Goal: Find specific page/section: Find specific page/section

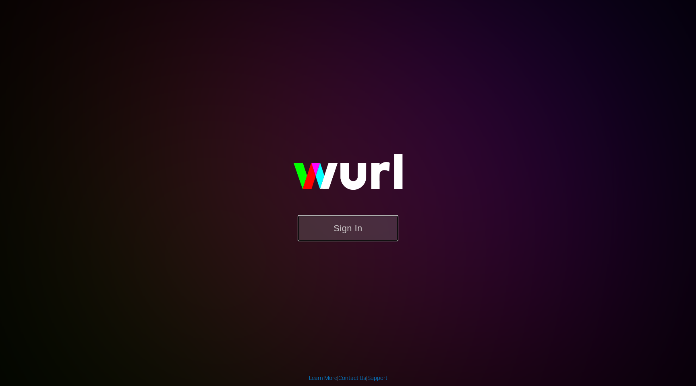
click at [356, 226] on button "Sign In" at bounding box center [348, 228] width 101 height 26
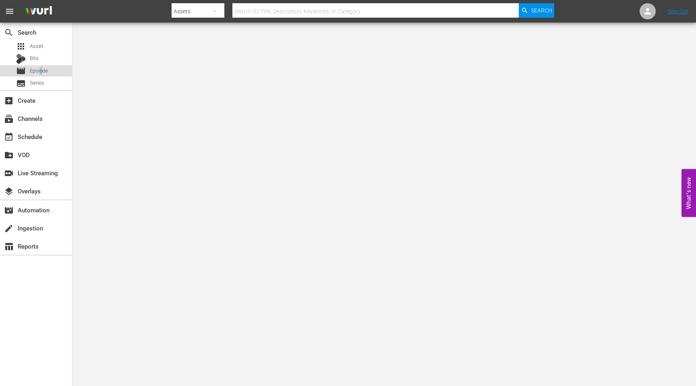
click at [41, 68] on span "Episode" at bounding box center [39, 71] width 18 height 8
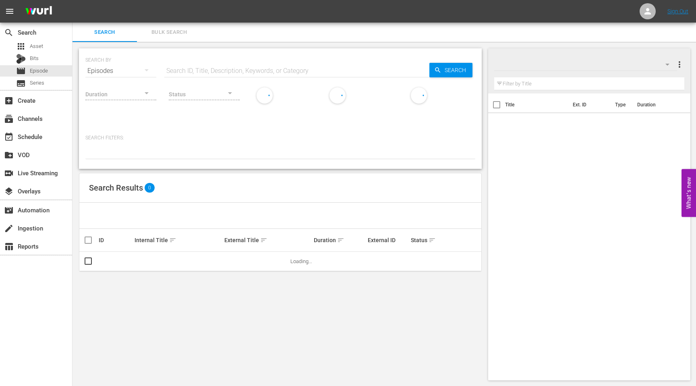
click at [185, 68] on input "text" at bounding box center [296, 70] width 265 height 19
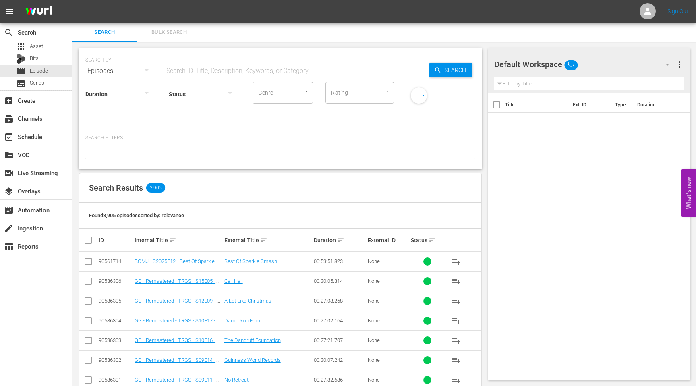
paste input "88718943"
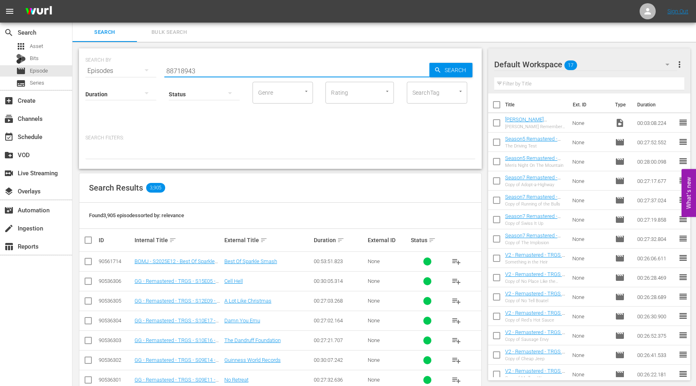
type input "88718943"
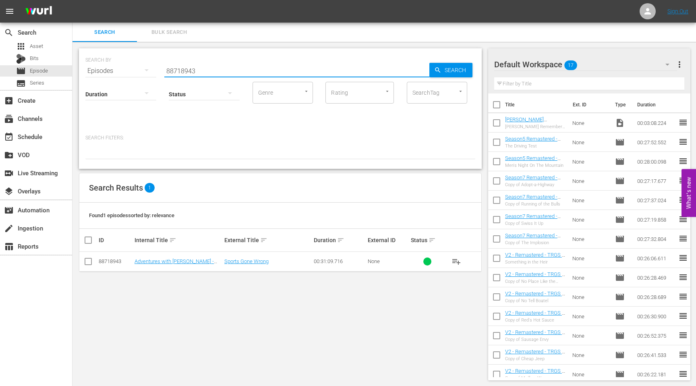
click at [199, 286] on div "SEARCH BY Search By Episodes Search ID, Title, Description, Keywords, or Catego…" at bounding box center [281, 214] width 416 height 345
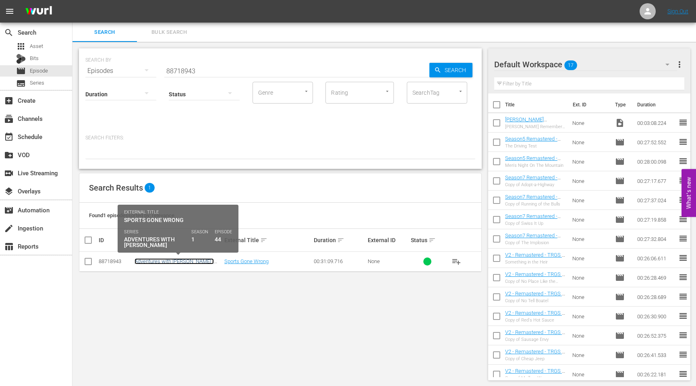
click at [158, 260] on link "Adventures with [PERSON_NAME] - S01E44 - Sports Gone Wrong" at bounding box center [174, 264] width 79 height 12
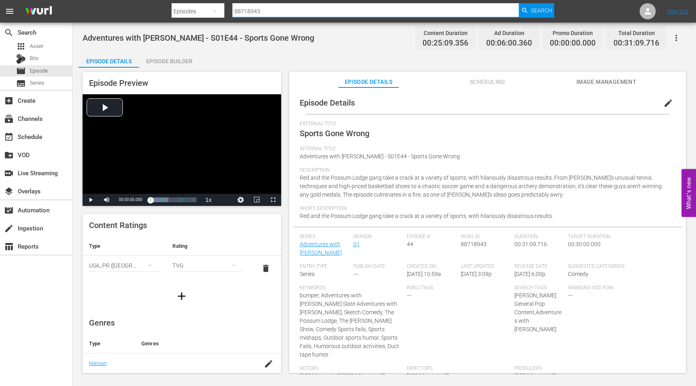
drag, startPoint x: 278, startPoint y: 10, endPoint x: 232, endPoint y: 10, distance: 46.7
click at [232, 11] on div "Search By Episodes Search ID, Title, Description, Keywords, or Category 8871894…" at bounding box center [363, 11] width 383 height 19
type input "A"
type input "Sports Gone Wrong"
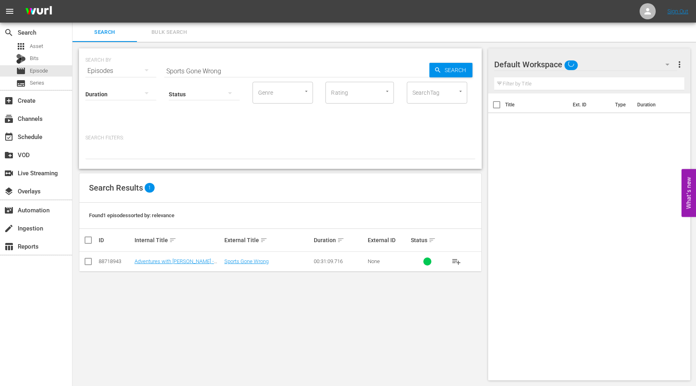
click at [241, 296] on div "SEARCH BY Search By Episodes Search ID, Title, Description, Keywords, or Catego…" at bounding box center [281, 214] width 416 height 345
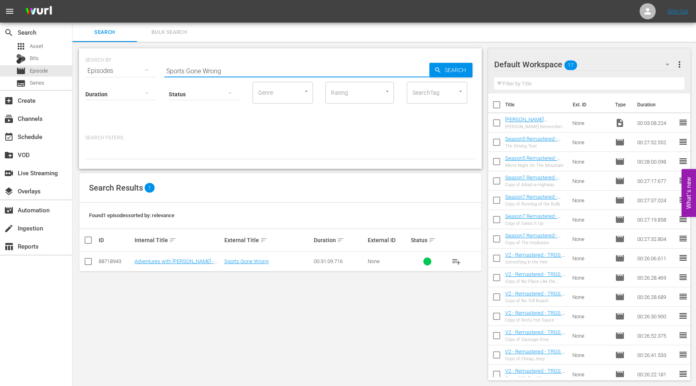
click at [224, 73] on input "Sports Gone Wrong" at bounding box center [296, 70] width 265 height 19
drag, startPoint x: 224, startPoint y: 73, endPoint x: 134, endPoint y: 71, distance: 89.8
click at [134, 71] on div "SEARCH BY Search By Episodes Search ID, Title, Description, Keywords, or Catego…" at bounding box center [280, 66] width 390 height 29
paste input "36382997"
drag, startPoint x: 203, startPoint y: 70, endPoint x: 148, endPoint y: 70, distance: 55.2
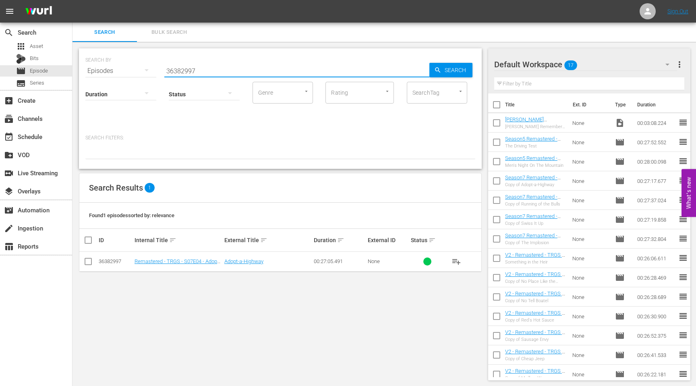
click at [149, 70] on div "SEARCH BY Search By Episodes Search ID, Title, Description, Keywords, or Catego…" at bounding box center [280, 66] width 390 height 29
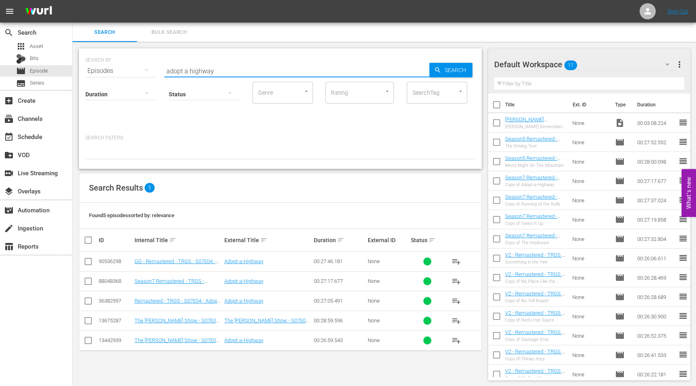
drag, startPoint x: 215, startPoint y: 68, endPoint x: 152, endPoint y: 69, distance: 63.3
click at [154, 69] on div "SEARCH BY Search By Episodes Search ID, Title, Description, Keywords, or Catego…" at bounding box center [280, 66] width 390 height 29
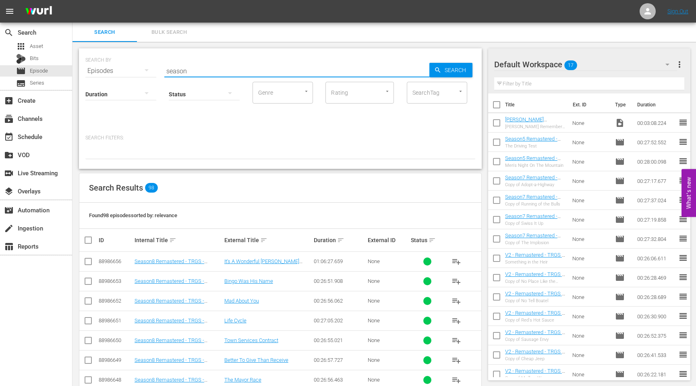
click at [195, 70] on input "season" at bounding box center [296, 70] width 265 height 19
drag, startPoint x: 195, startPoint y: 71, endPoint x: 149, endPoint y: 72, distance: 45.1
click at [150, 72] on div "SEARCH BY Search By Episodes Search ID, Title, Description, Keywords, or Catego…" at bounding box center [280, 66] width 390 height 29
paste input "36383067"
type input "36383067"
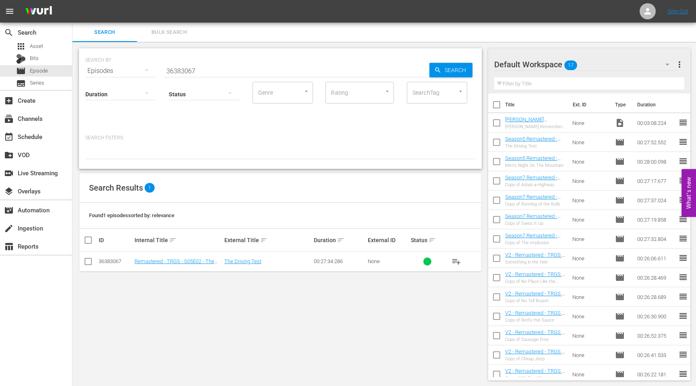
click at [165, 284] on div "SEARCH BY Search By Episodes Search ID, Title, Description, Keywords, or Catego…" at bounding box center [281, 214] width 416 height 345
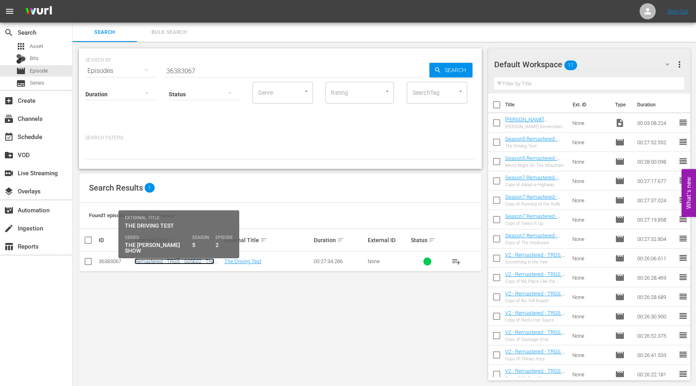
click at [163, 263] on link "Remastered - TRGS - S05E02 - The Driving Test" at bounding box center [175, 264] width 80 height 12
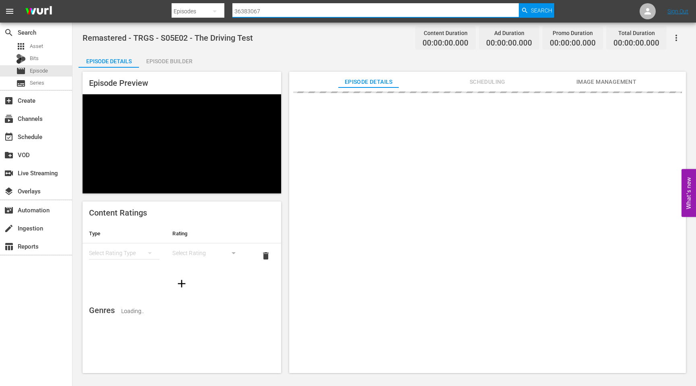
drag, startPoint x: 274, startPoint y: 11, endPoint x: 200, endPoint y: 11, distance: 74.1
click at [202, 11] on div "Search By Episodes Search ID, Title, Description, Keywords, or Category 3638306…" at bounding box center [363, 11] width 383 height 19
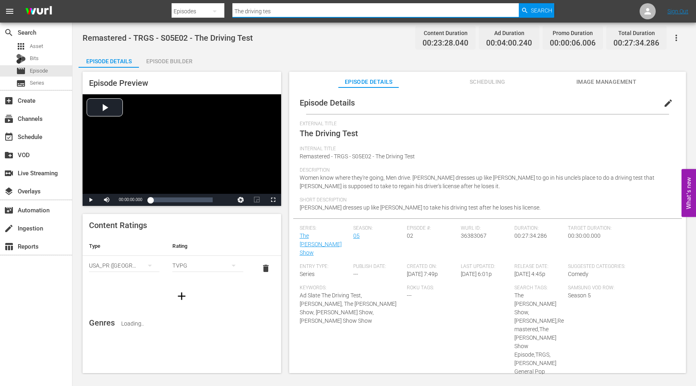
type input "The driving test"
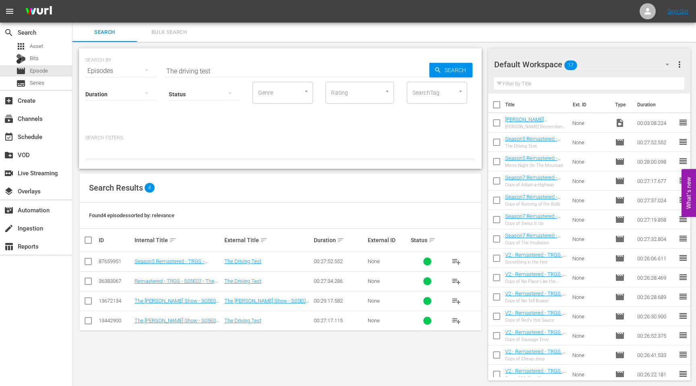
click at [179, 349] on div "SEARCH BY Search By Episodes Search ID, Title, Description, Keywords, or Catego…" at bounding box center [281, 214] width 416 height 345
click at [180, 352] on div "SEARCH BY Search By Episodes Search ID, Title, Description, Keywords, or Catego…" at bounding box center [281, 214] width 416 height 345
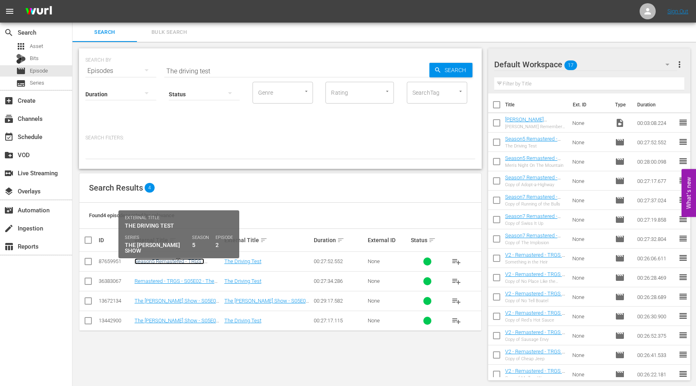
click at [171, 259] on link "Season5 Remastered - TRGS - S05E02 - The Driving Test" at bounding box center [170, 264] width 70 height 12
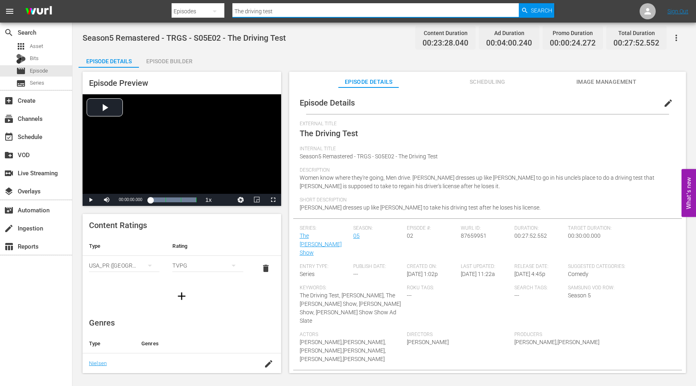
click at [276, 8] on input "The driving test" at bounding box center [375, 11] width 286 height 19
type input "Fishing dervy"
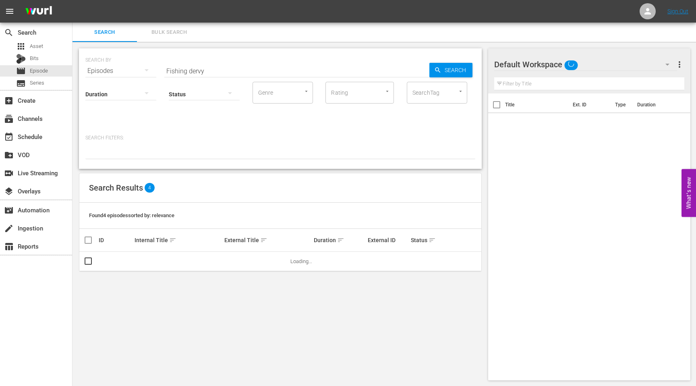
click at [208, 71] on input "Fishing dervy" at bounding box center [296, 70] width 265 height 19
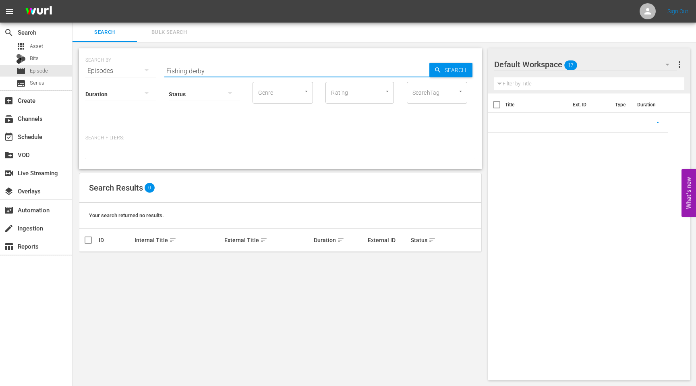
type input "Fishing derby"
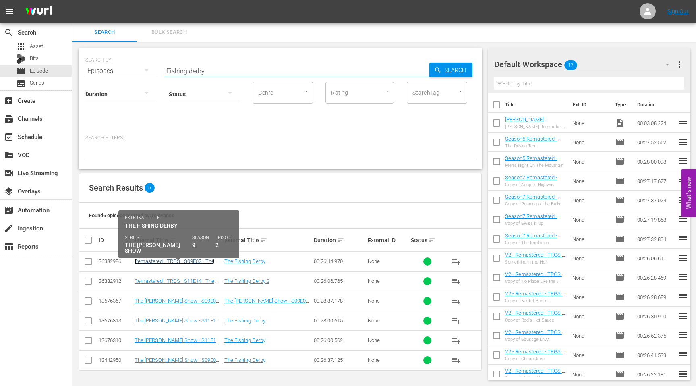
click at [150, 263] on link "Remastered - TRGS - S09E02 - The Fishing Derby" at bounding box center [175, 264] width 80 height 12
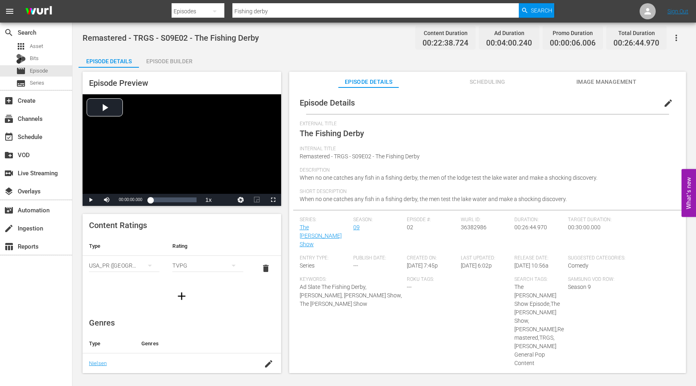
click at [300, 50] on div "Remastered - TRGS - S09E02 - The Fishing Derby Content Duration 00:22:38.724 Ad…" at bounding box center [385, 199] width 624 height 352
